Goal: Task Accomplishment & Management: Complete application form

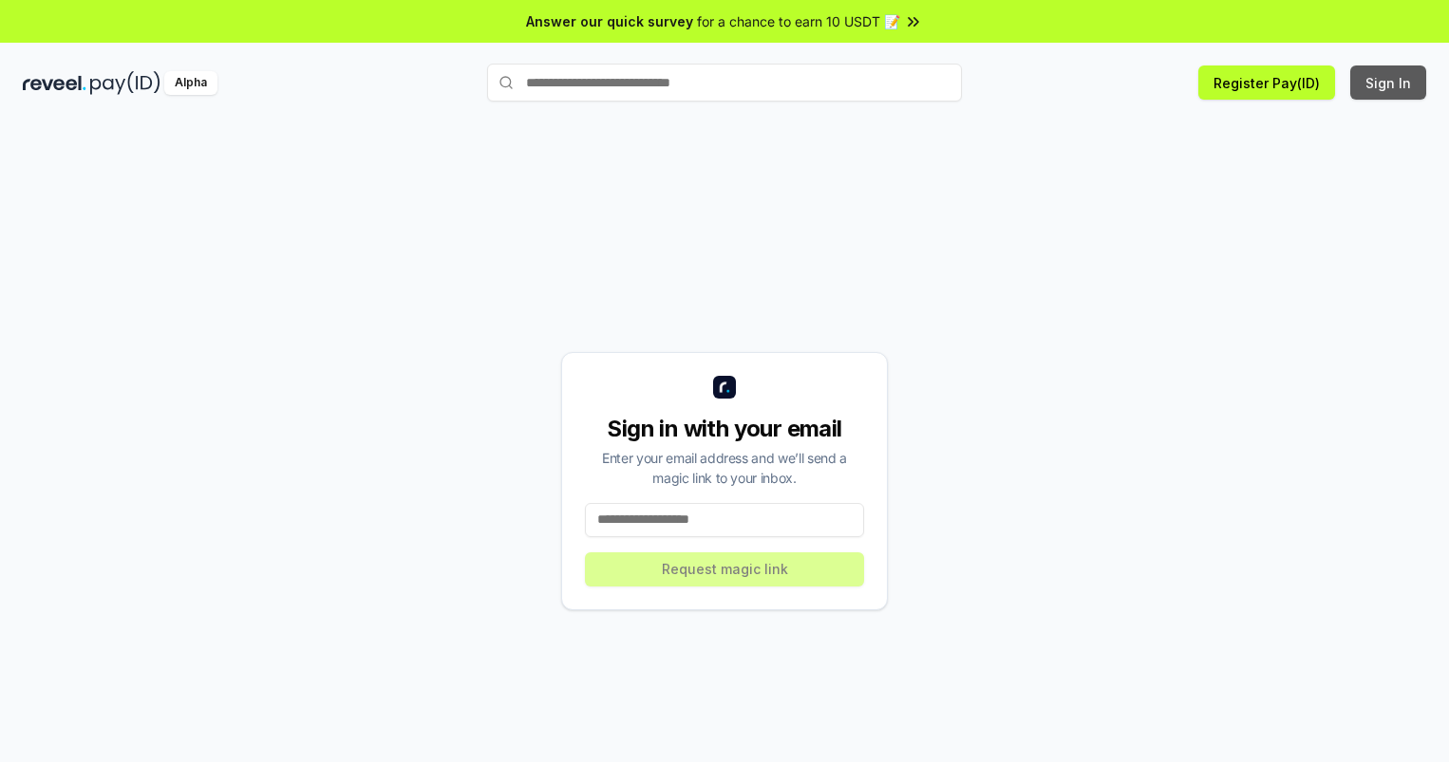
click at [1389, 83] on button "Sign In" at bounding box center [1388, 83] width 76 height 34
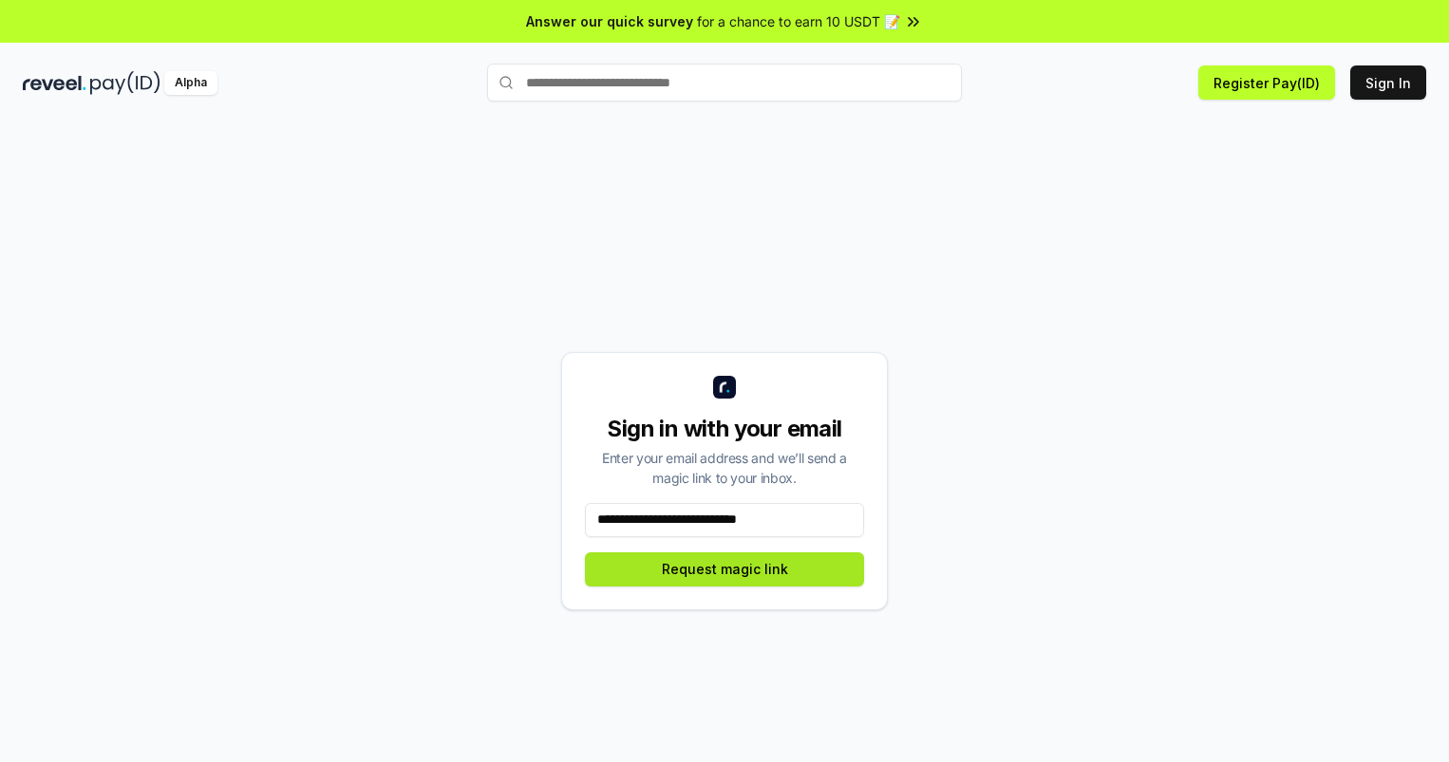
type input "**********"
click at [724, 569] on button "Request magic link" at bounding box center [724, 569] width 279 height 34
